Goal: Task Accomplishment & Management: Manage account settings

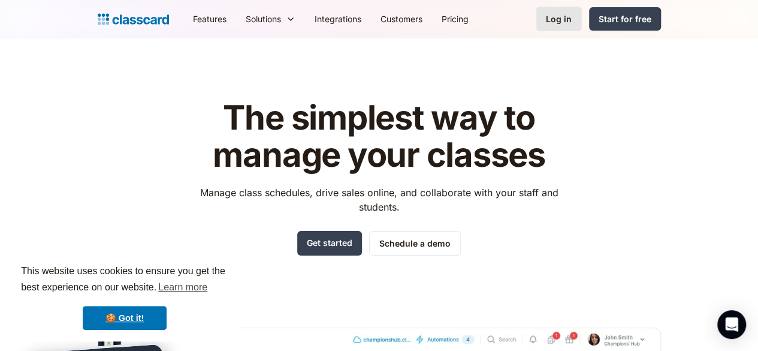
click at [582, 23] on link "Log in" at bounding box center [559, 19] width 46 height 25
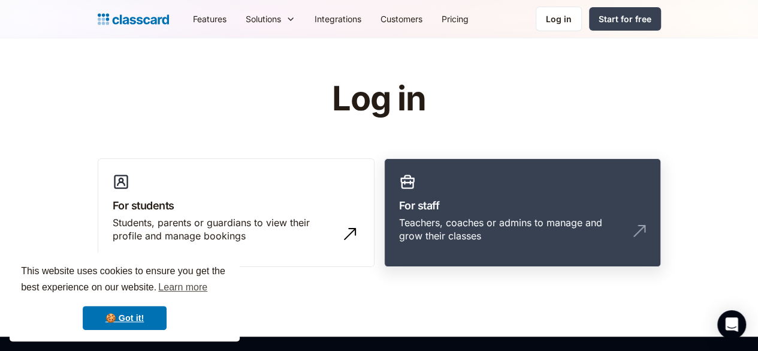
click at [476, 204] on h3 "For staff" at bounding box center [522, 205] width 247 height 16
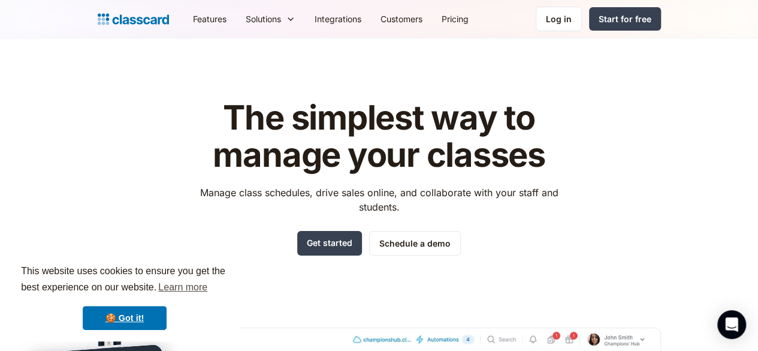
click at [614, 24] on nav "Features Resources Blog The latest industry news, updates and info. Customer st…" at bounding box center [422, 18] width 478 height 27
click at [572, 22] on div "Log in" at bounding box center [559, 19] width 26 height 13
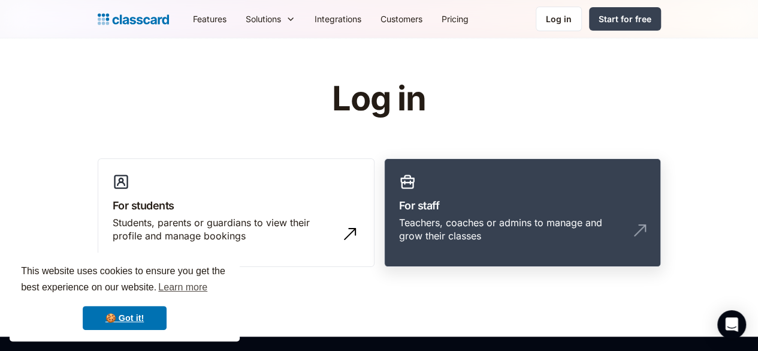
click at [491, 239] on link "For staff Teachers, coaches or admins to manage and grow their classes" at bounding box center [522, 212] width 277 height 109
